Goal: Check status

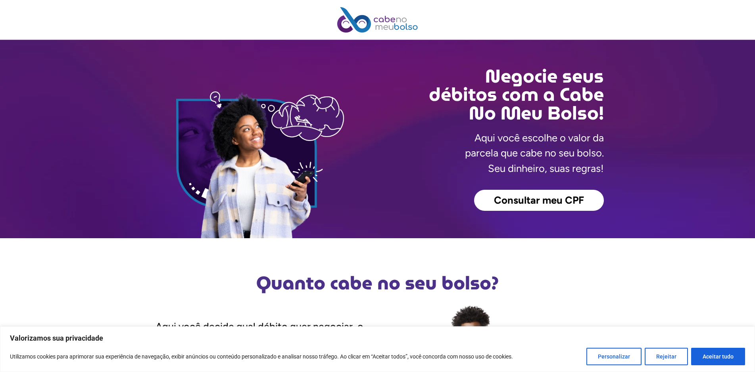
click at [535, 200] on span "Consultar meu CPF" at bounding box center [539, 200] width 90 height 10
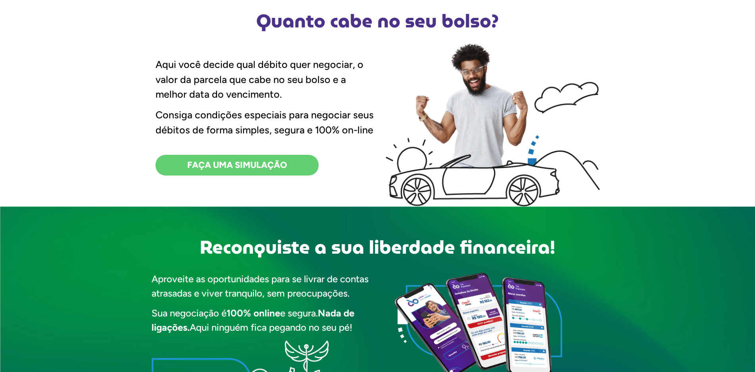
scroll to position [278, 0]
